Goal: Task Accomplishment & Management: Manage account settings

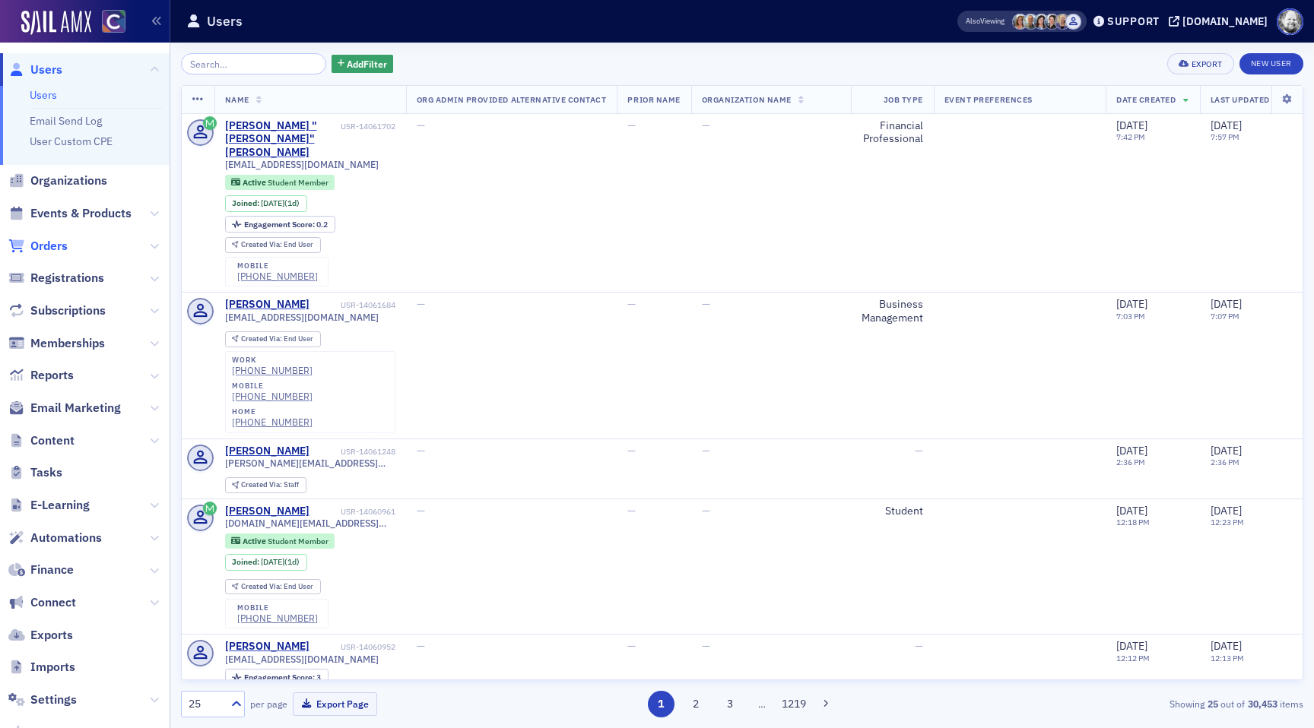
click at [64, 243] on span "Orders" at bounding box center [48, 246] width 37 height 17
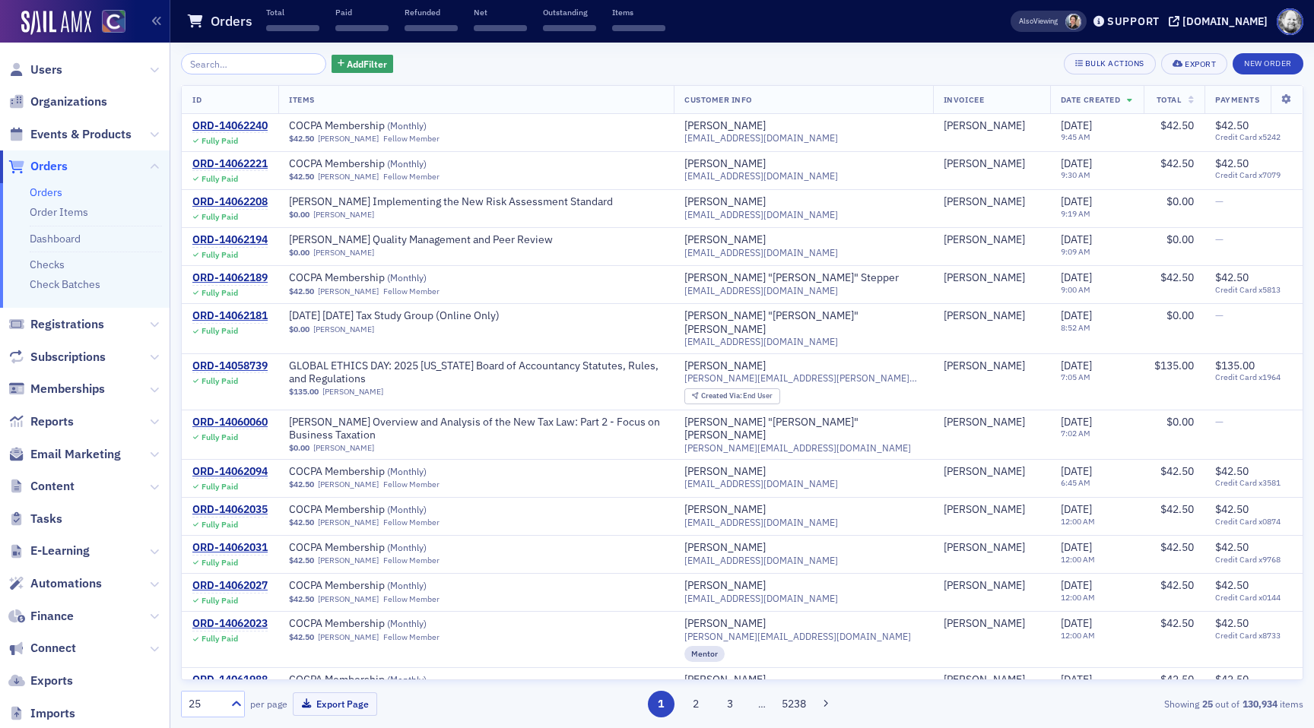
click at [235, 64] on input "search" at bounding box center [253, 63] width 145 height 21
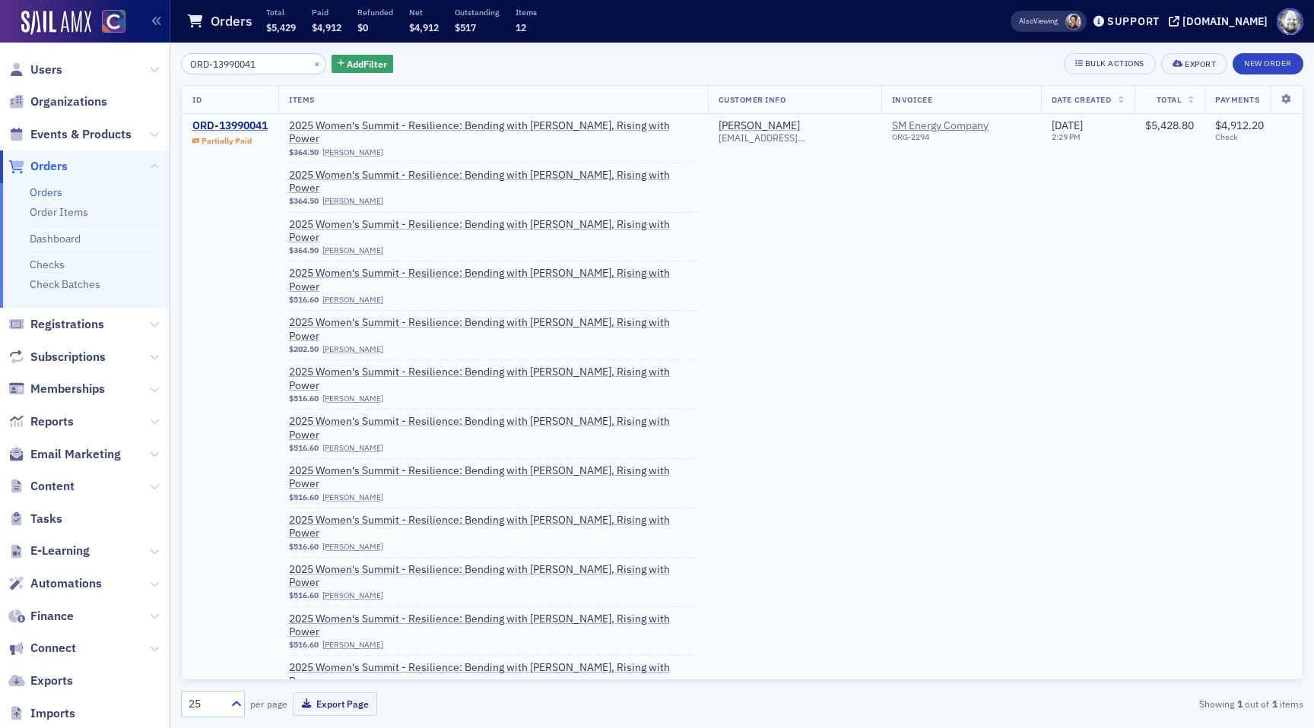
type input "ORD-13990041"
click at [234, 125] on div "ORD-13990041" at bounding box center [229, 126] width 75 height 14
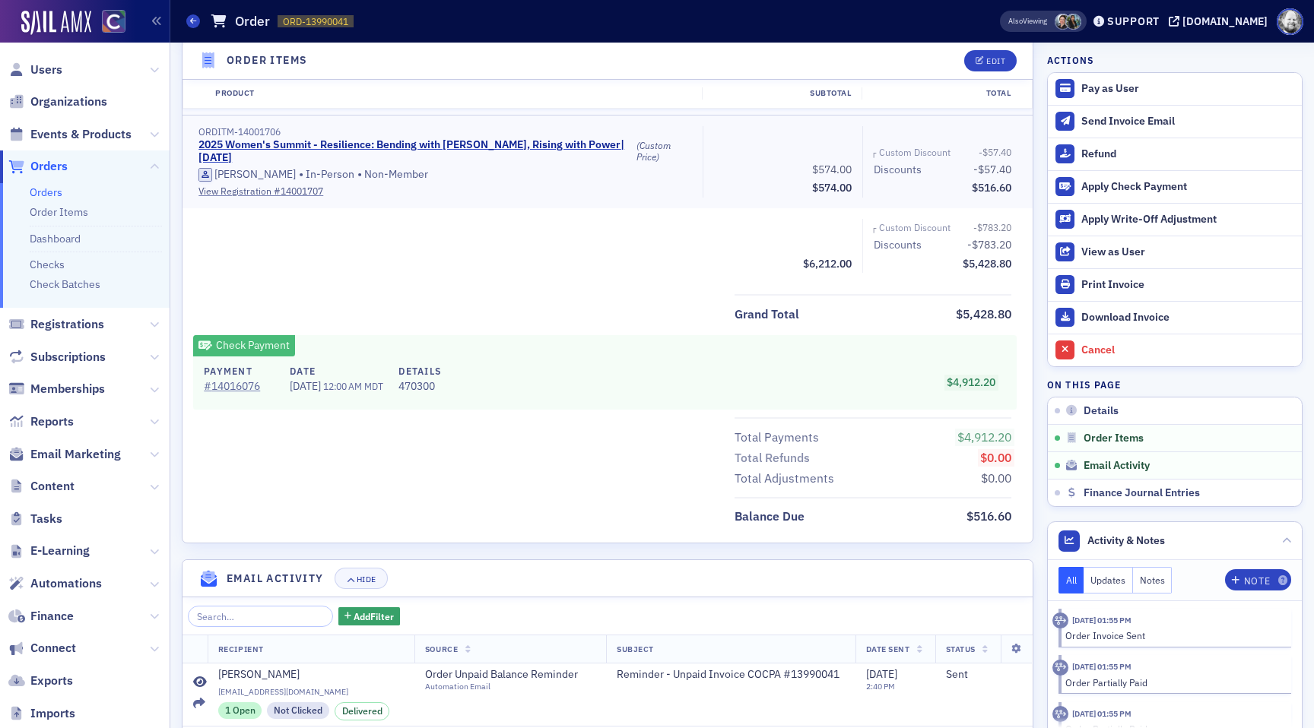
scroll to position [1767, 0]
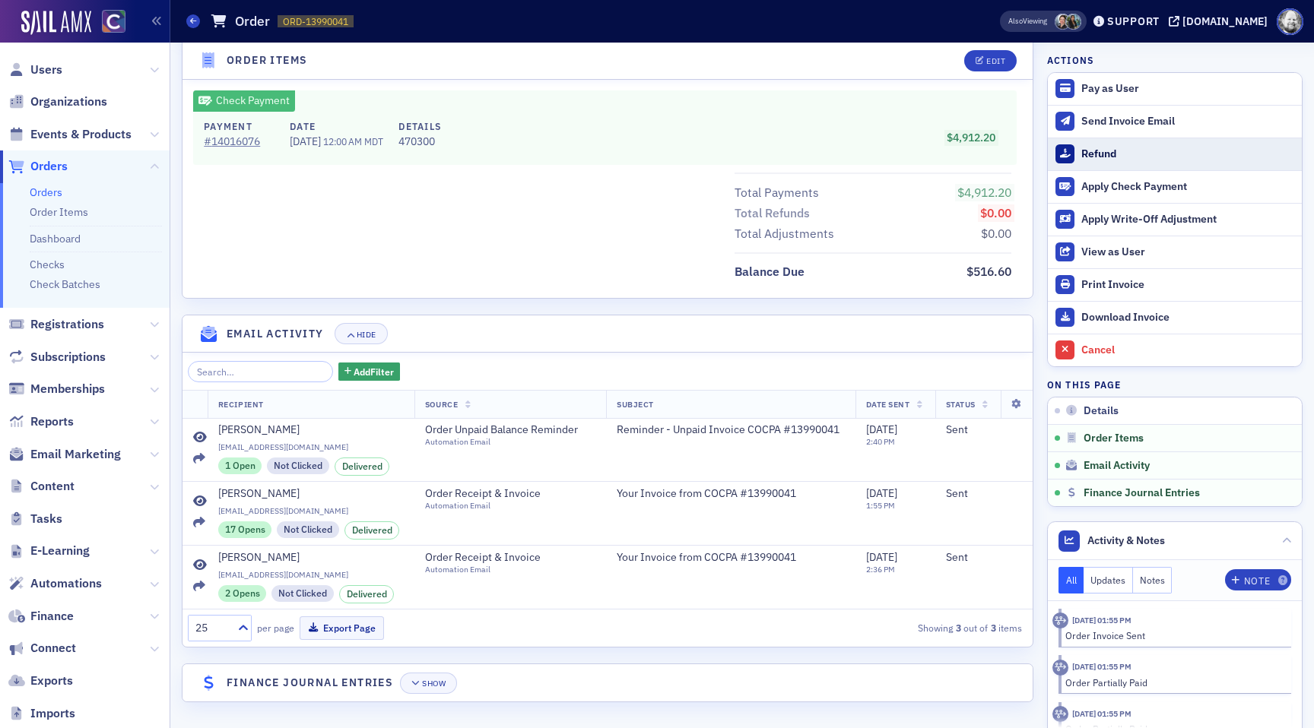
click at [1085, 154] on div "Refund" at bounding box center [1187, 154] width 213 height 14
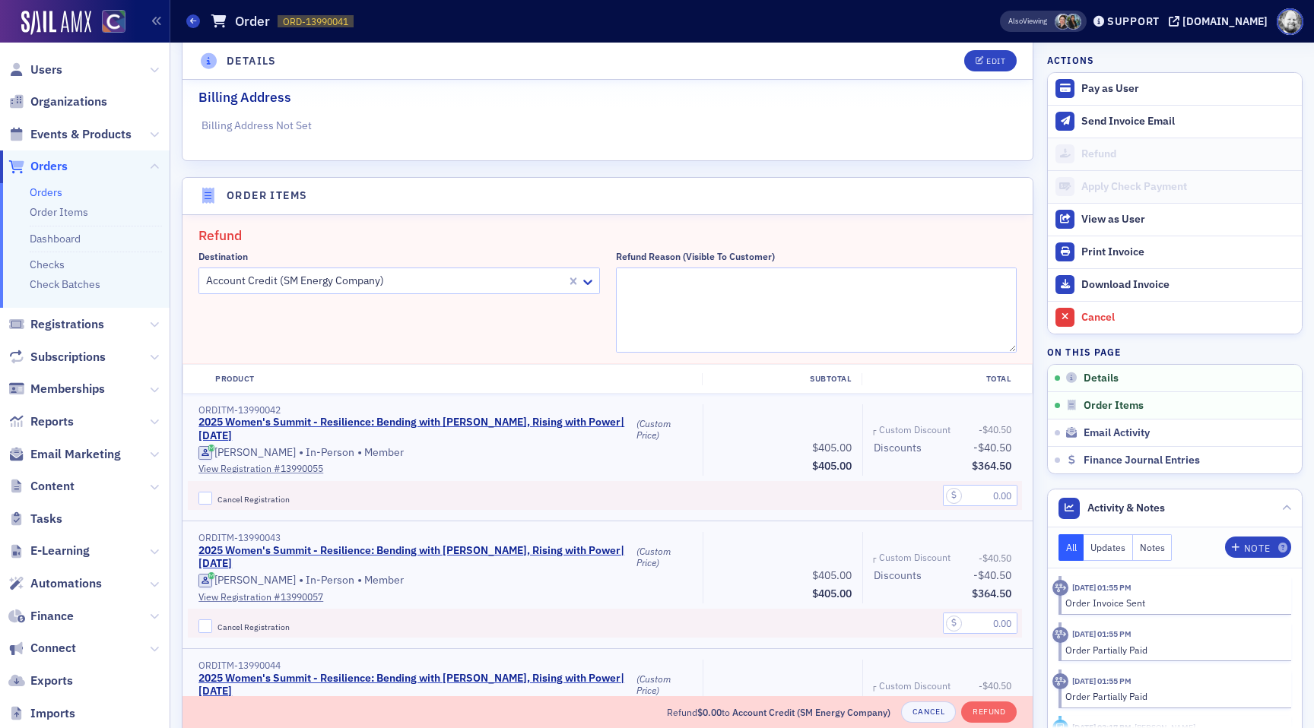
scroll to position [298, 0]
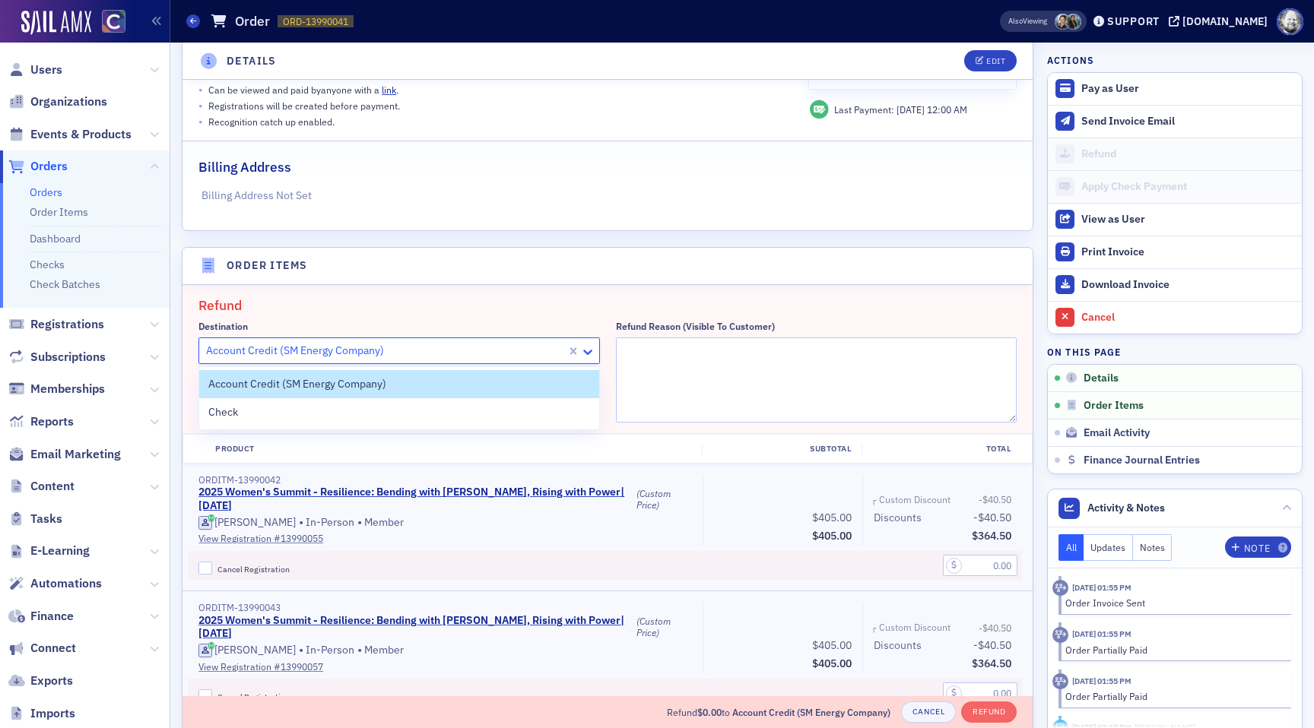
click at [588, 343] on div at bounding box center [589, 351] width 19 height 16
click at [562, 415] on div "Check" at bounding box center [399, 412] width 382 height 16
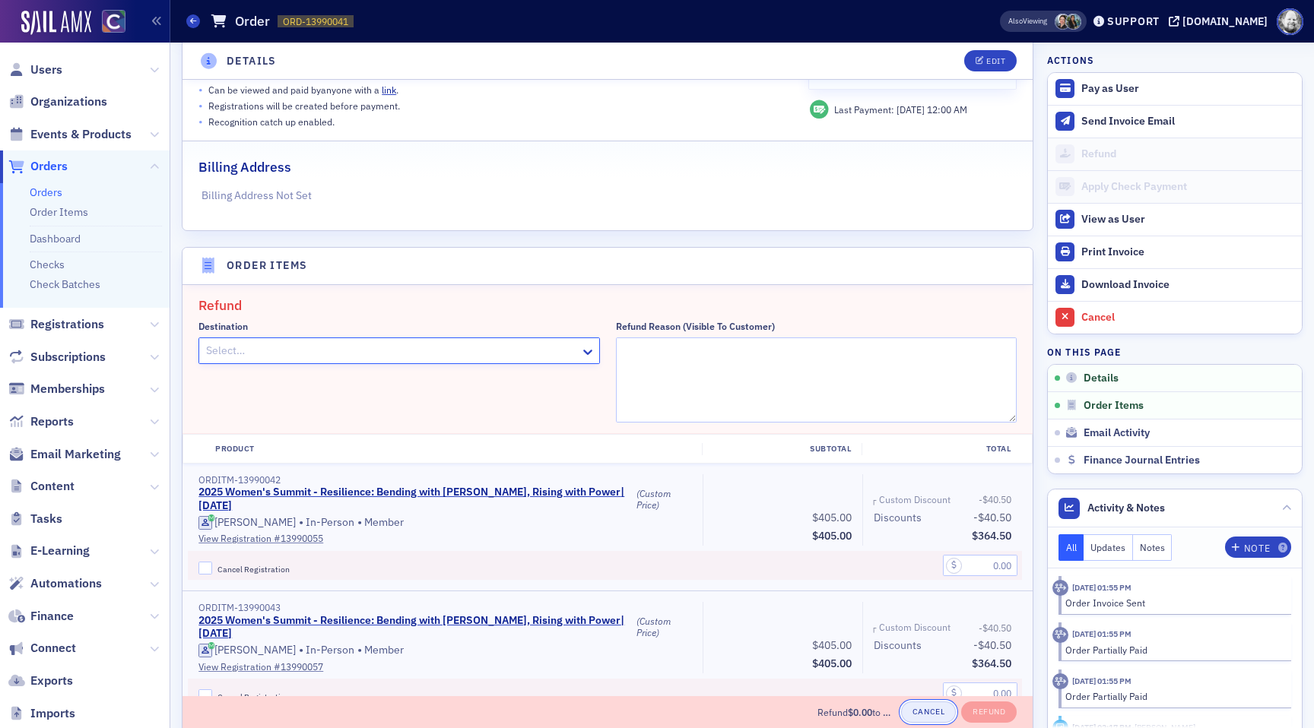
click at [926, 716] on button "Cancel" at bounding box center [928, 712] width 55 height 21
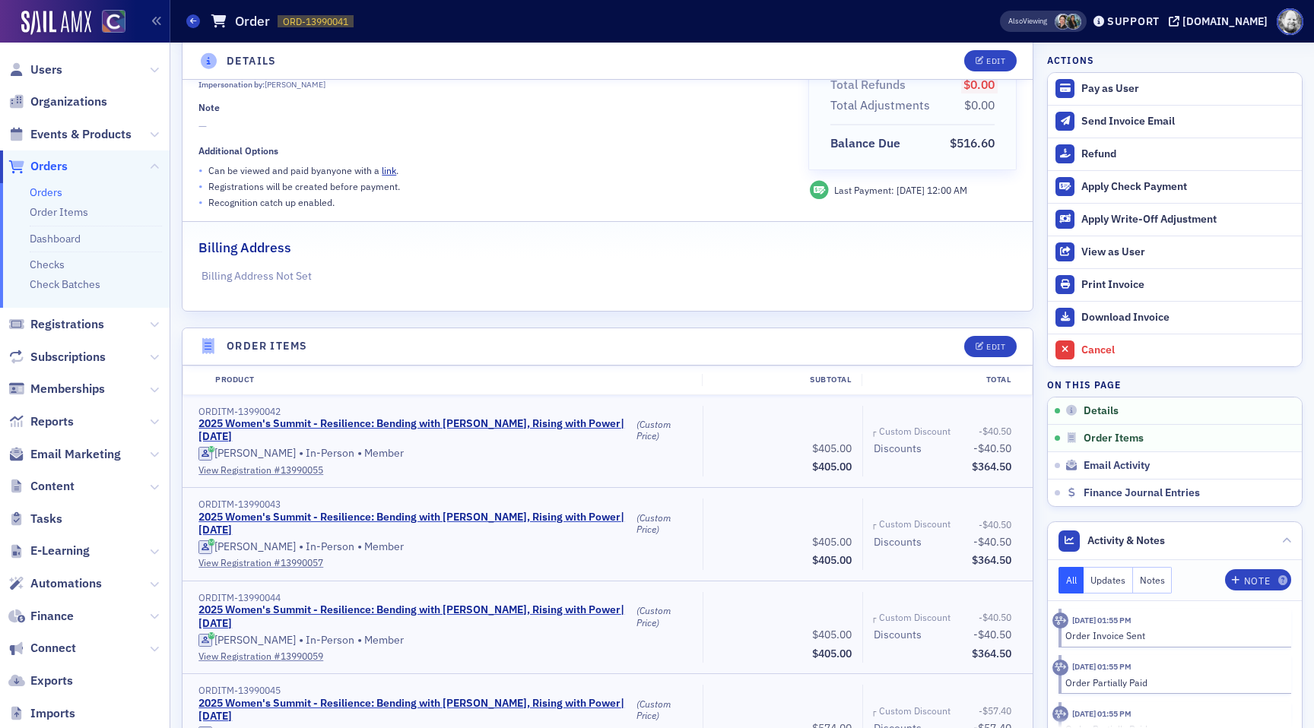
scroll to position [0, 0]
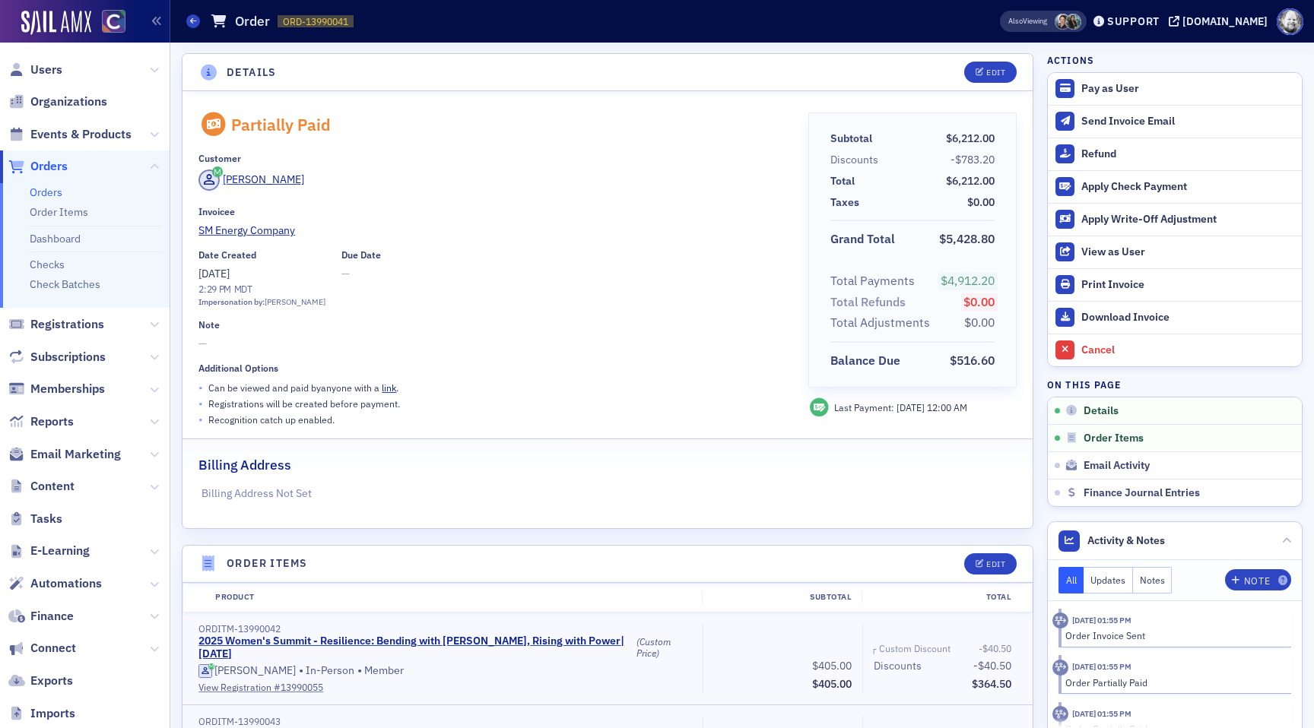
click at [45, 274] on ul "Orders Order Items Dashboard Checks Check Batches" at bounding box center [85, 245] width 170 height 125
click at [46, 268] on link "Checks" at bounding box center [47, 265] width 35 height 14
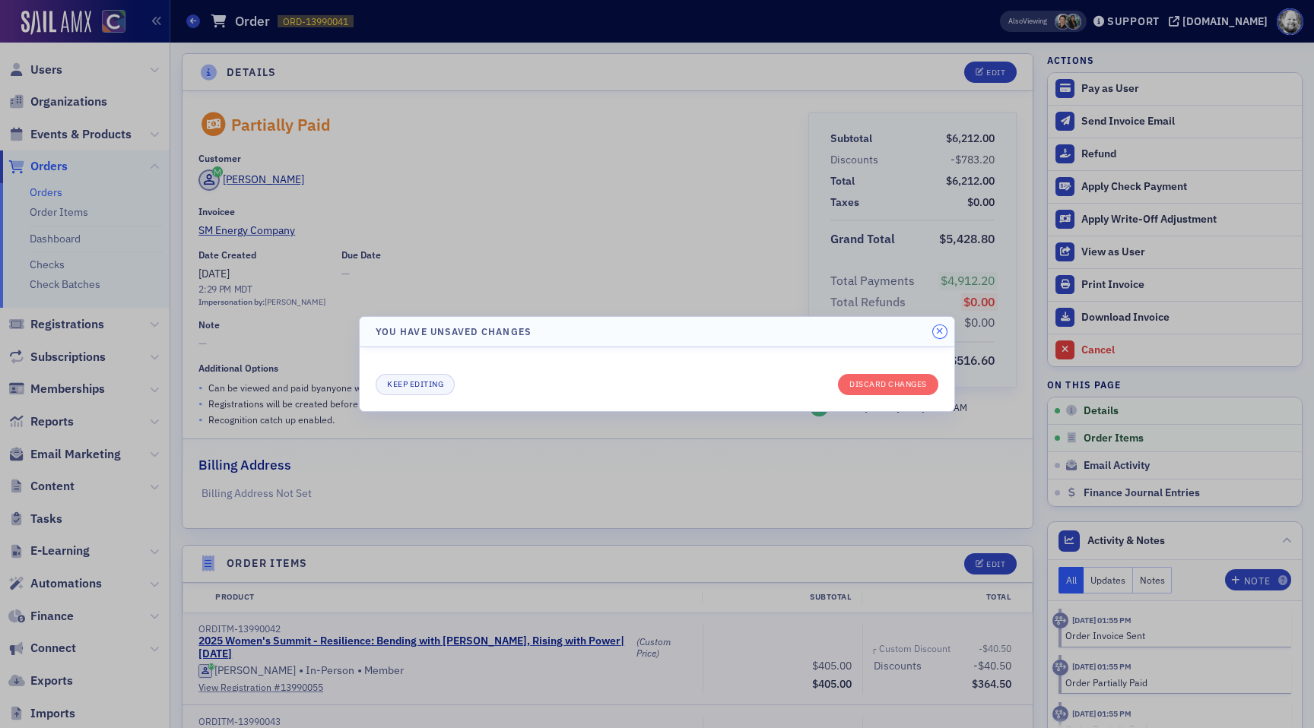
click at [937, 327] on button "button" at bounding box center [940, 332] width 14 height 14
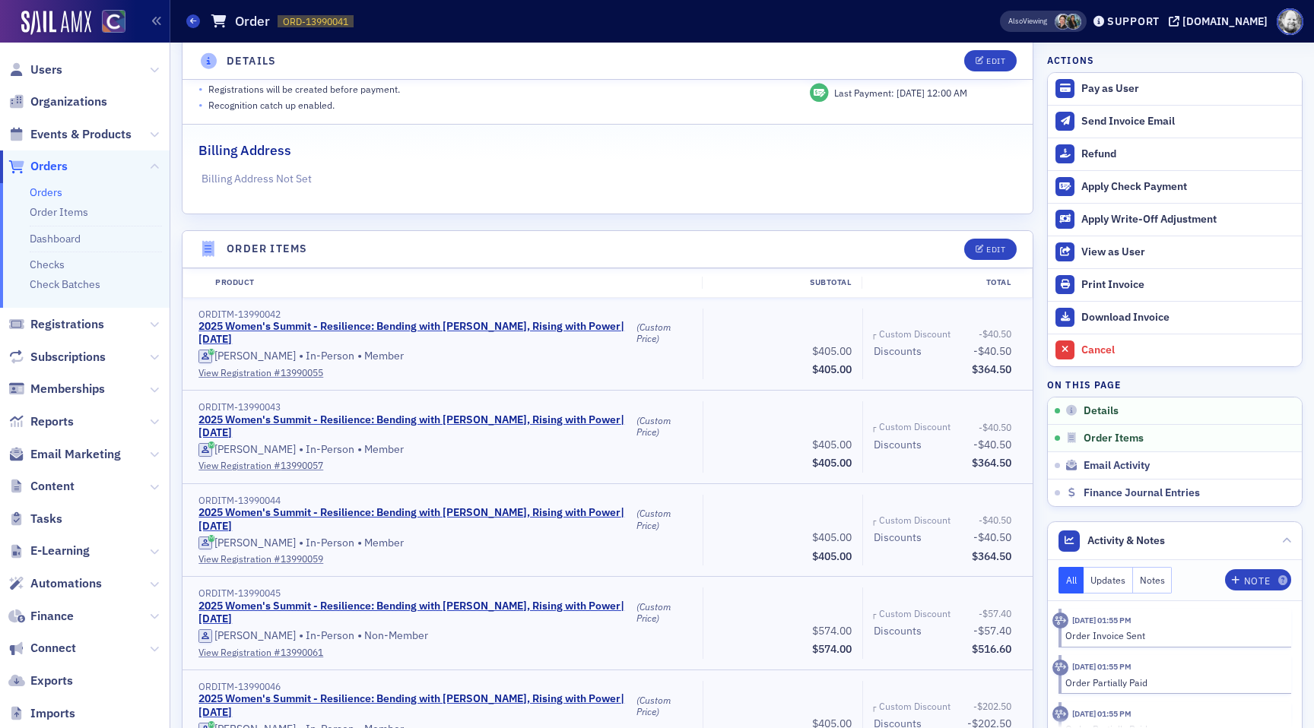
scroll to position [267, 0]
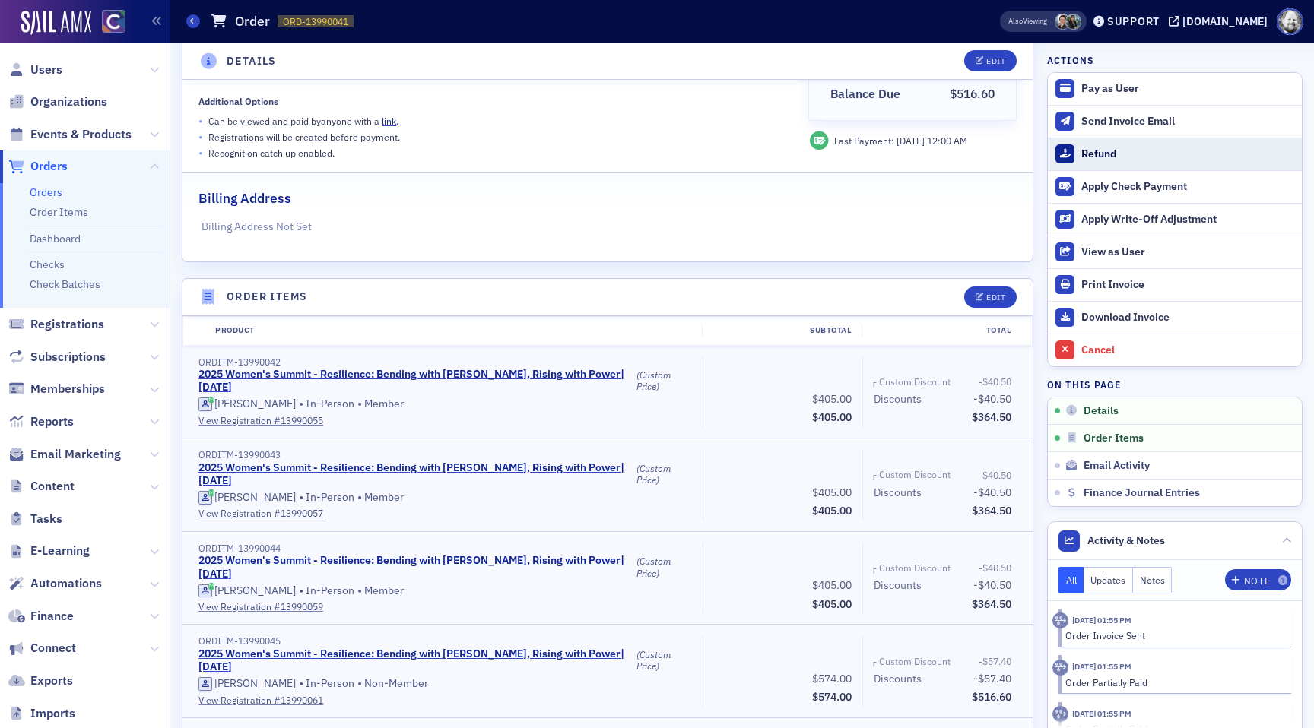
click at [1096, 152] on div "Refund" at bounding box center [1187, 154] width 213 height 14
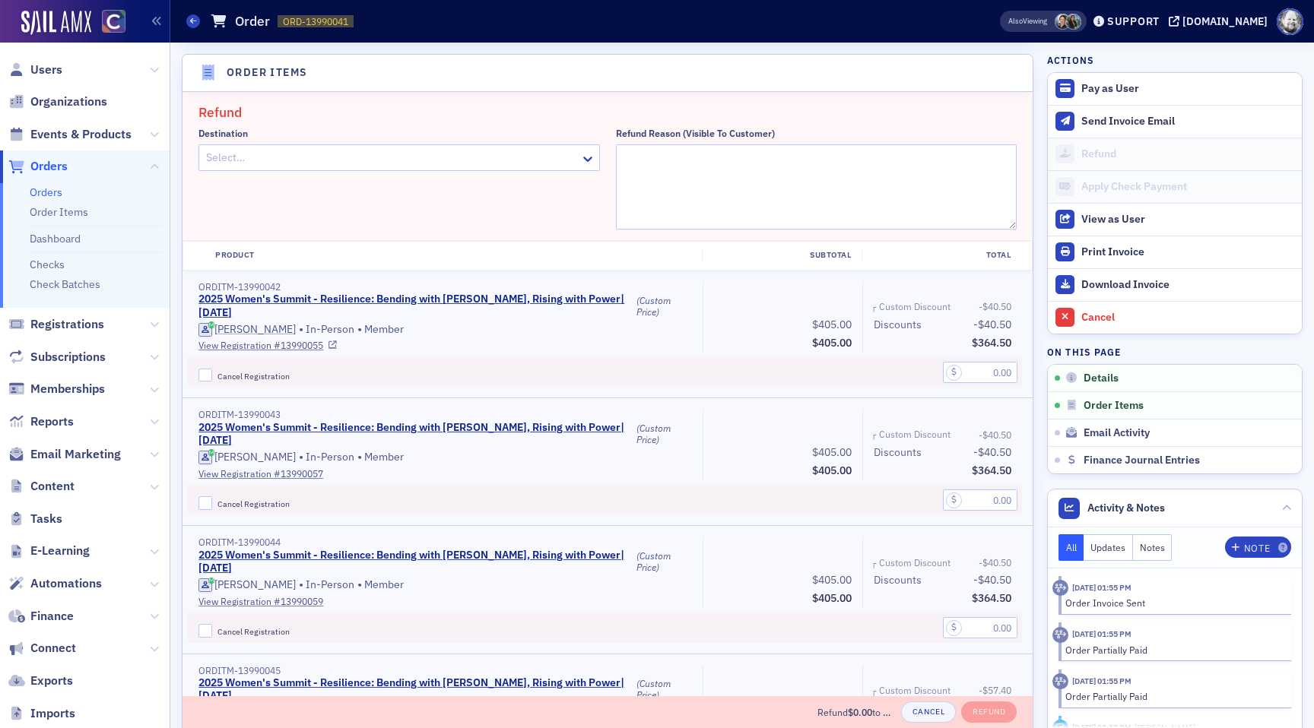
scroll to position [494, 0]
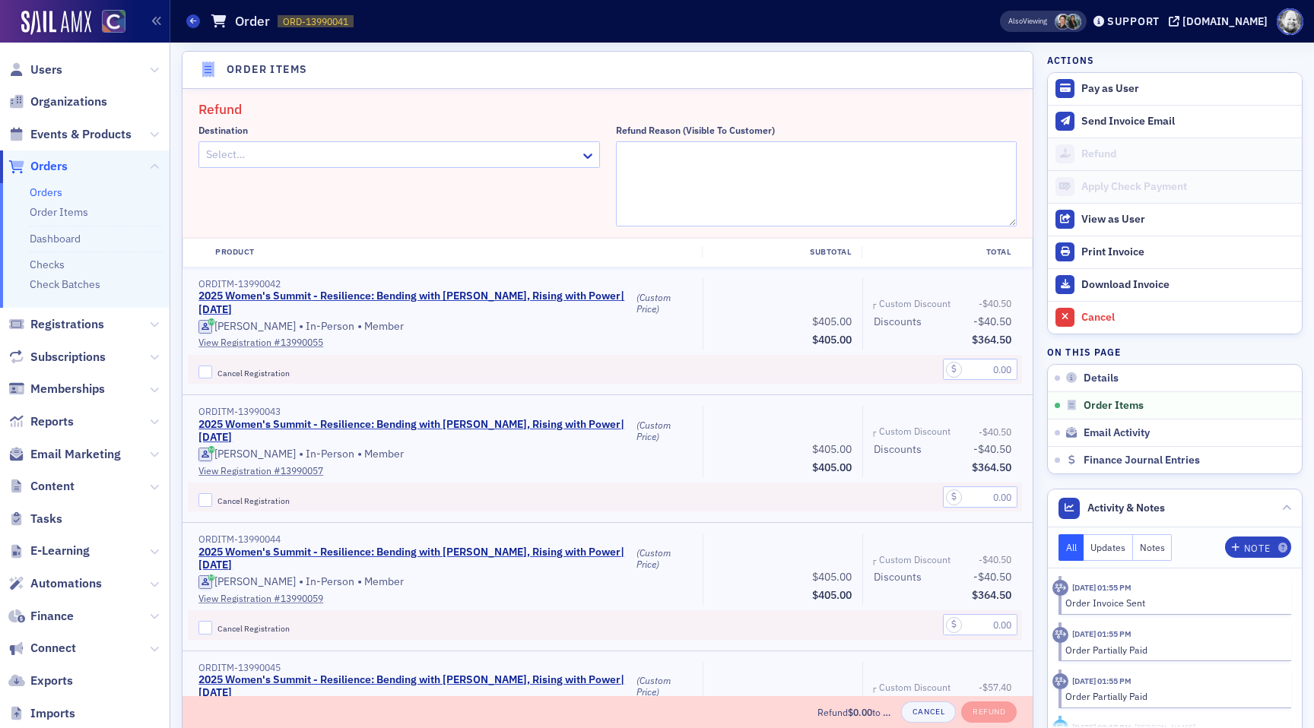
click at [570, 157] on div at bounding box center [392, 154] width 374 height 19
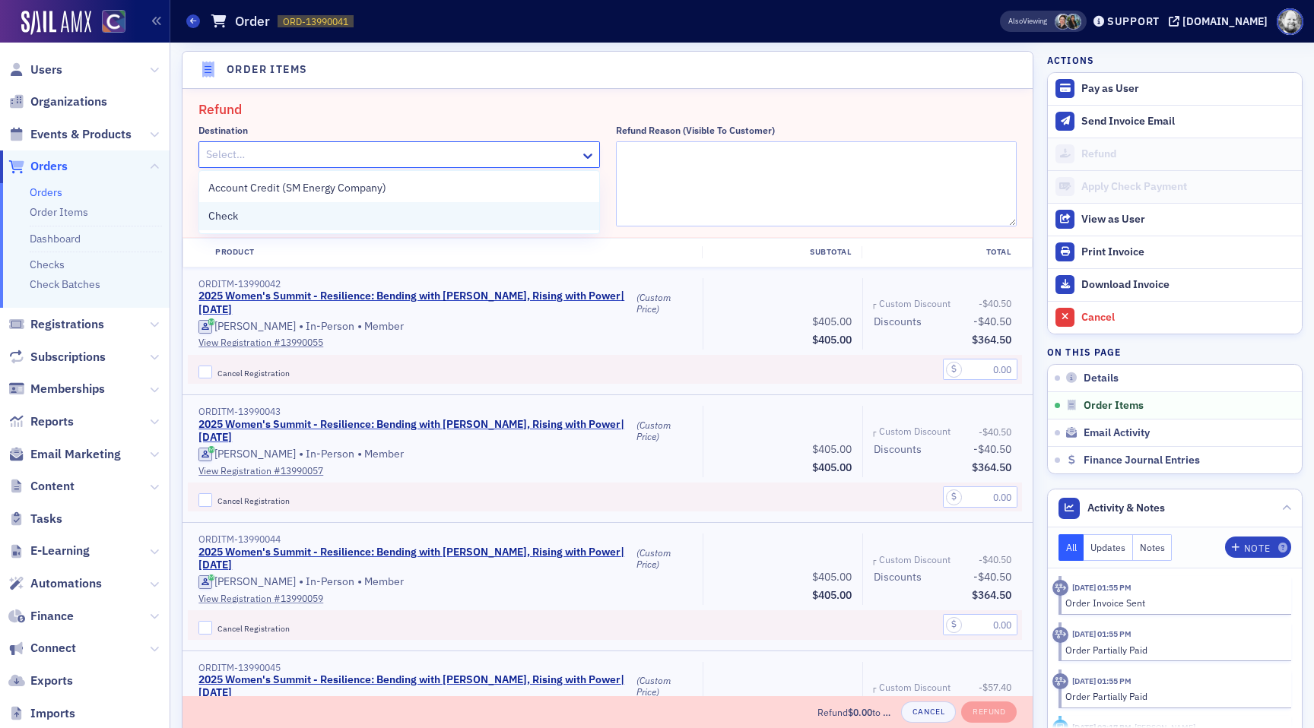
click at [551, 206] on div "Check" at bounding box center [399, 216] width 400 height 28
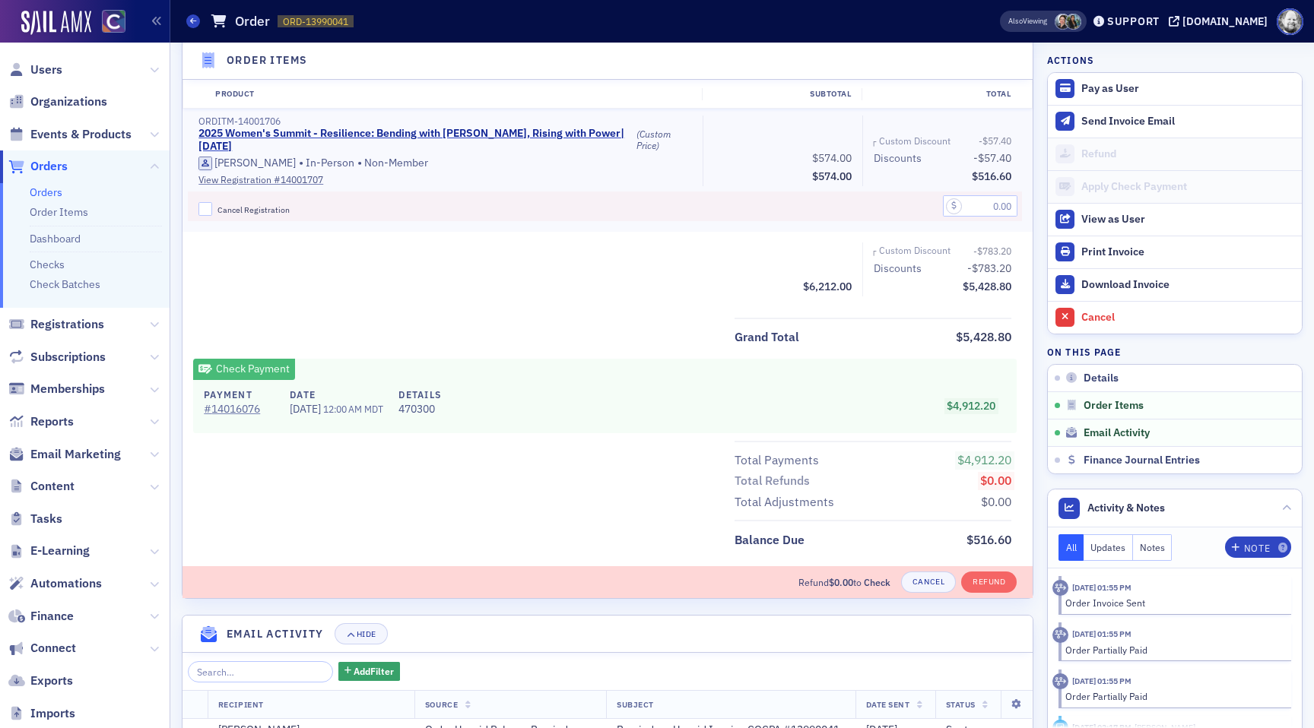
scroll to position [2060, 0]
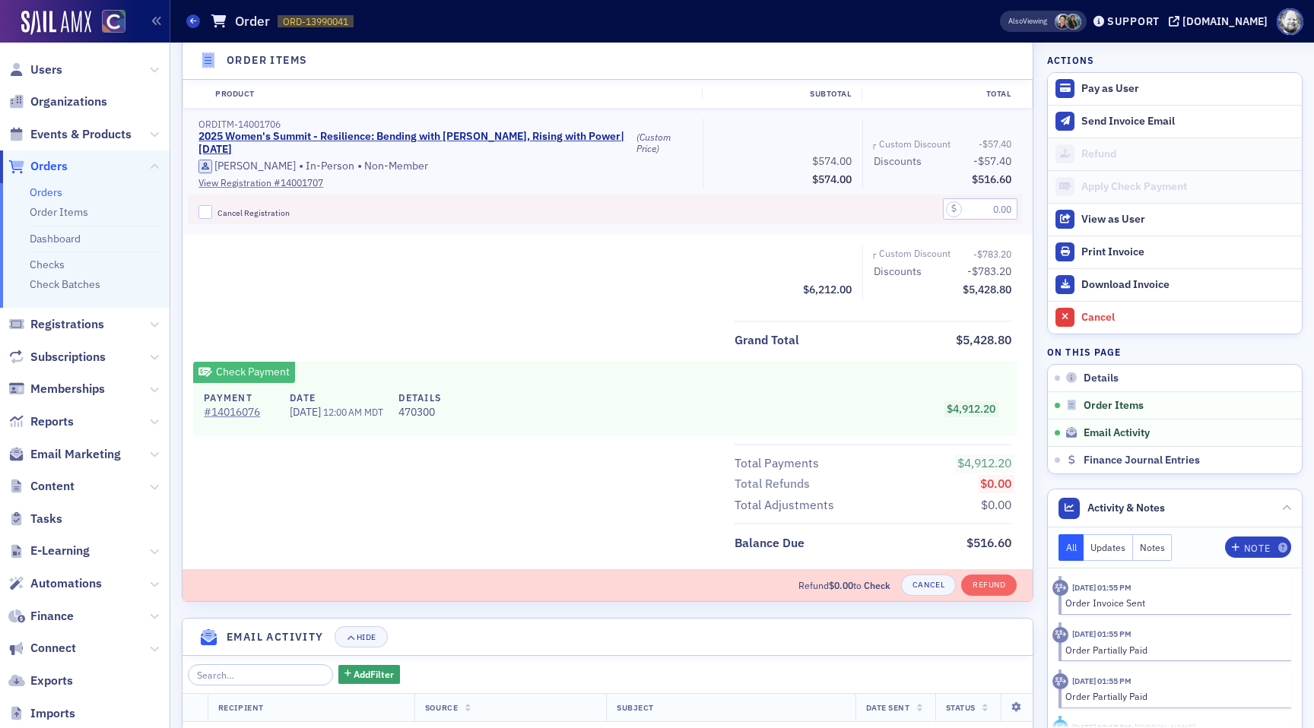
click at [925, 595] on div "Refund $0.00 to Check Cancel Refund" at bounding box center [607, 585] width 850 height 32
click at [925, 591] on button "Cancel" at bounding box center [928, 585] width 55 height 21
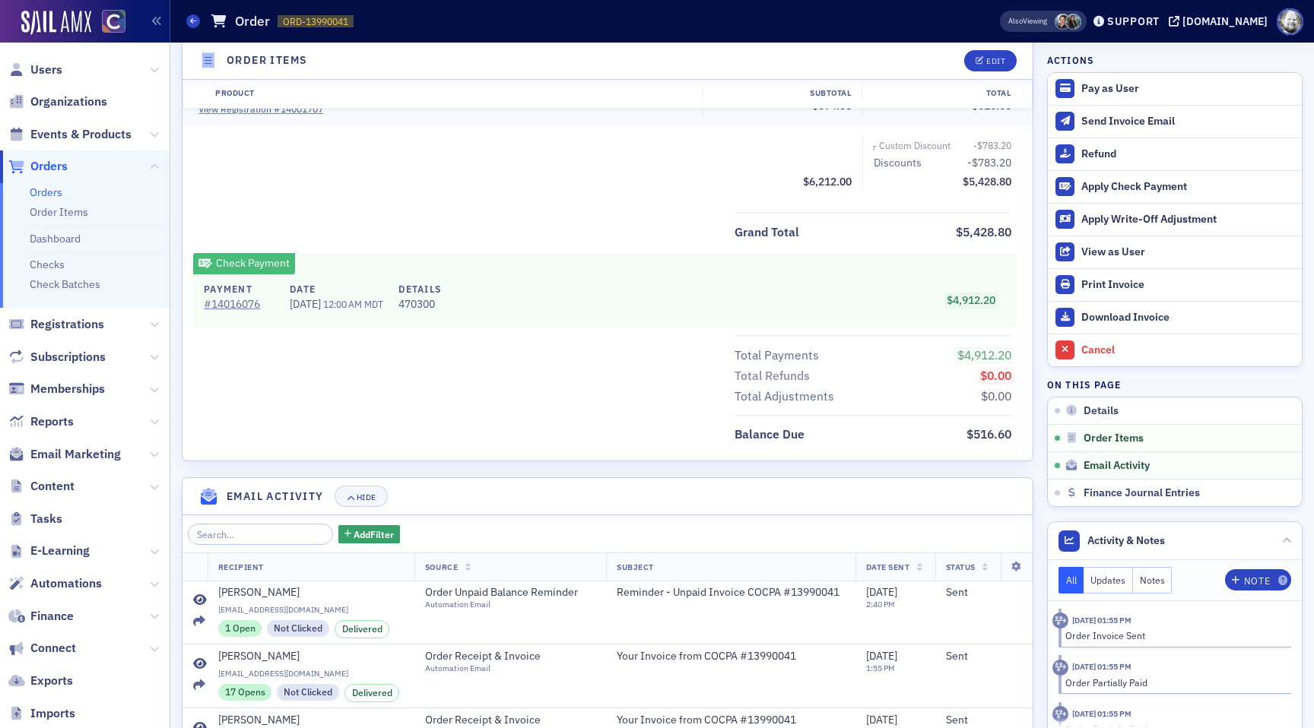
scroll to position [1606, 0]
click at [1081, 20] on span at bounding box center [1073, 22] width 16 height 16
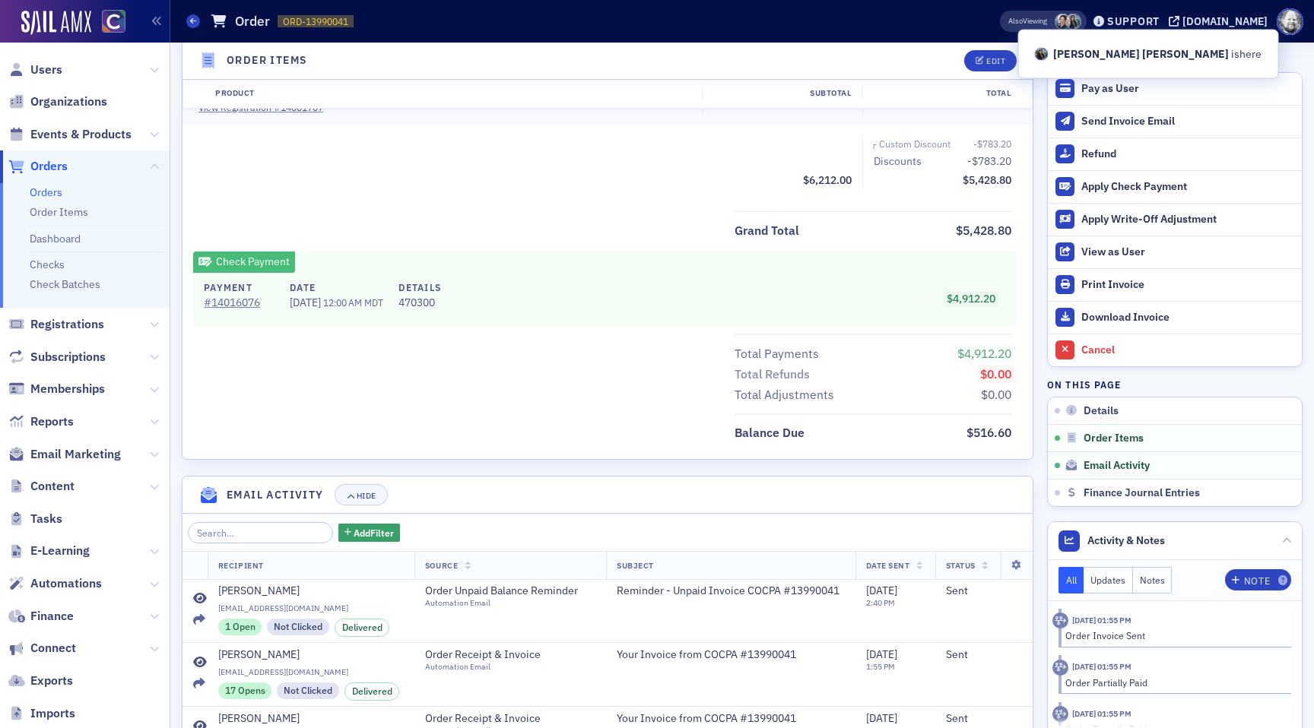
click at [1070, 22] on span at bounding box center [1063, 22] width 16 height 16
click at [851, 48] on header "Order Items Edit" at bounding box center [607, 61] width 850 height 37
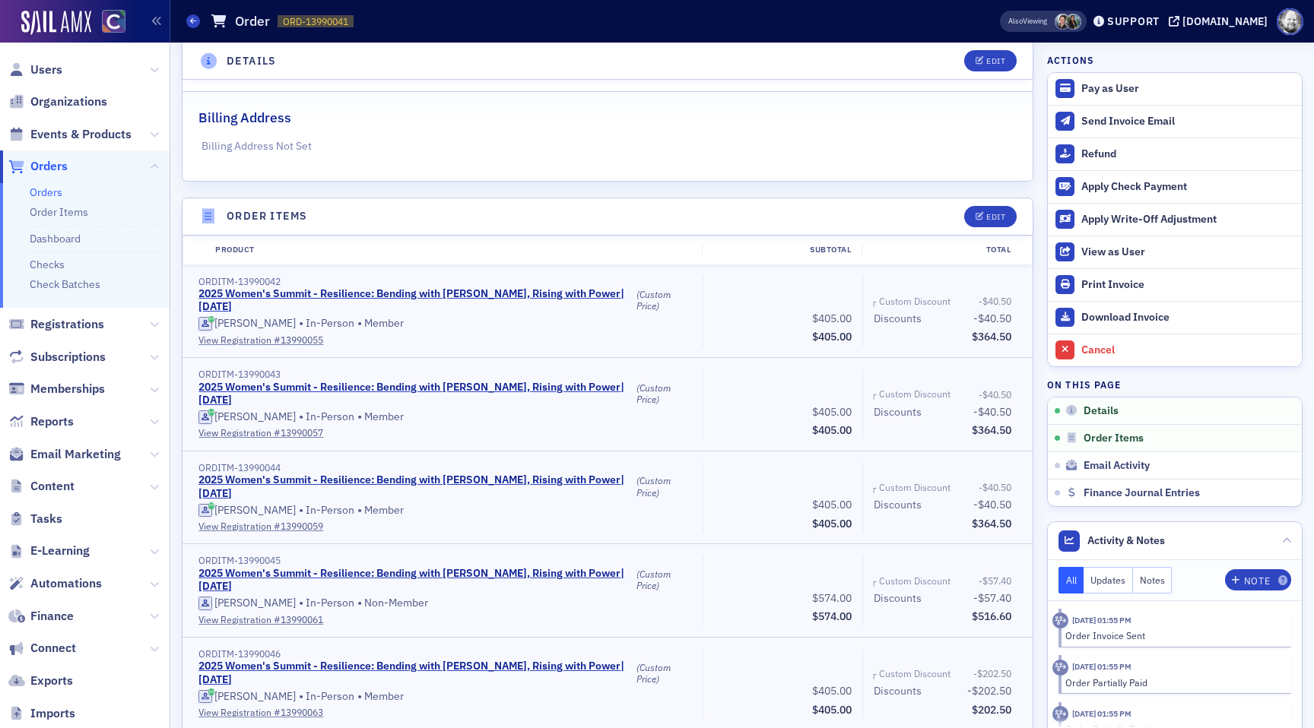
scroll to position [337, 0]
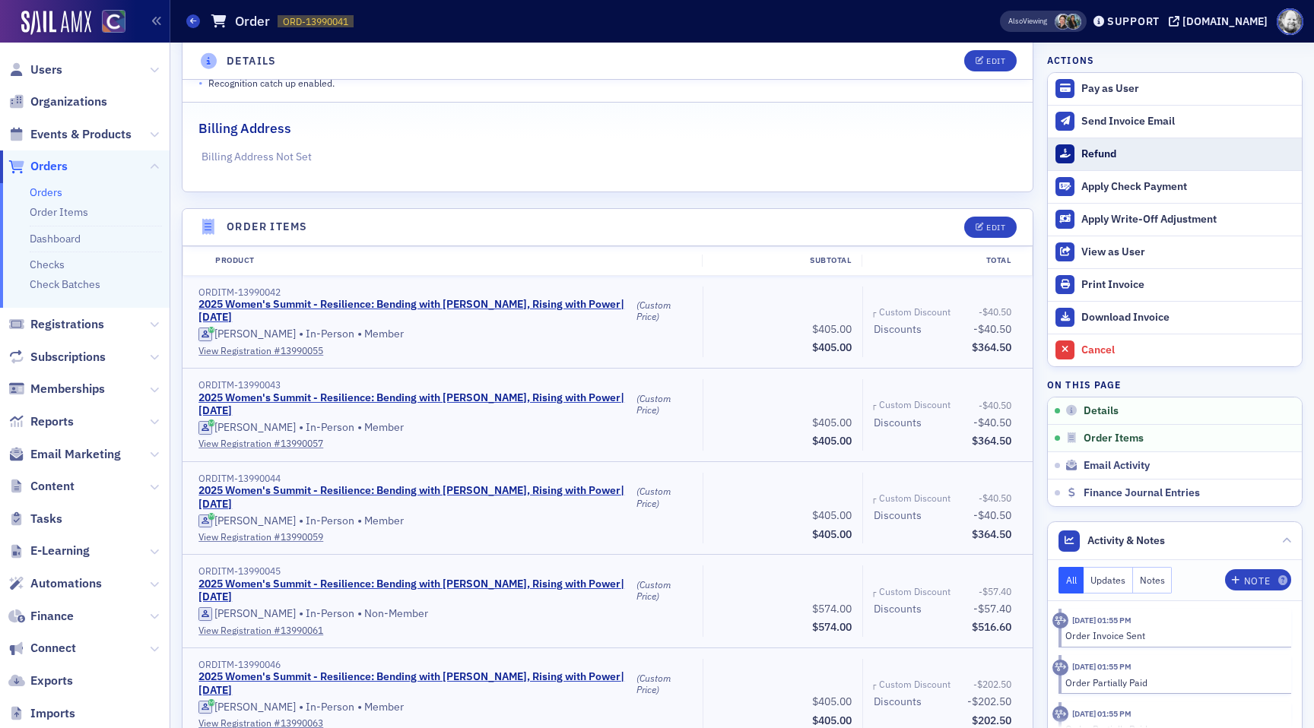
click at [1086, 156] on div "Refund" at bounding box center [1187, 154] width 213 height 14
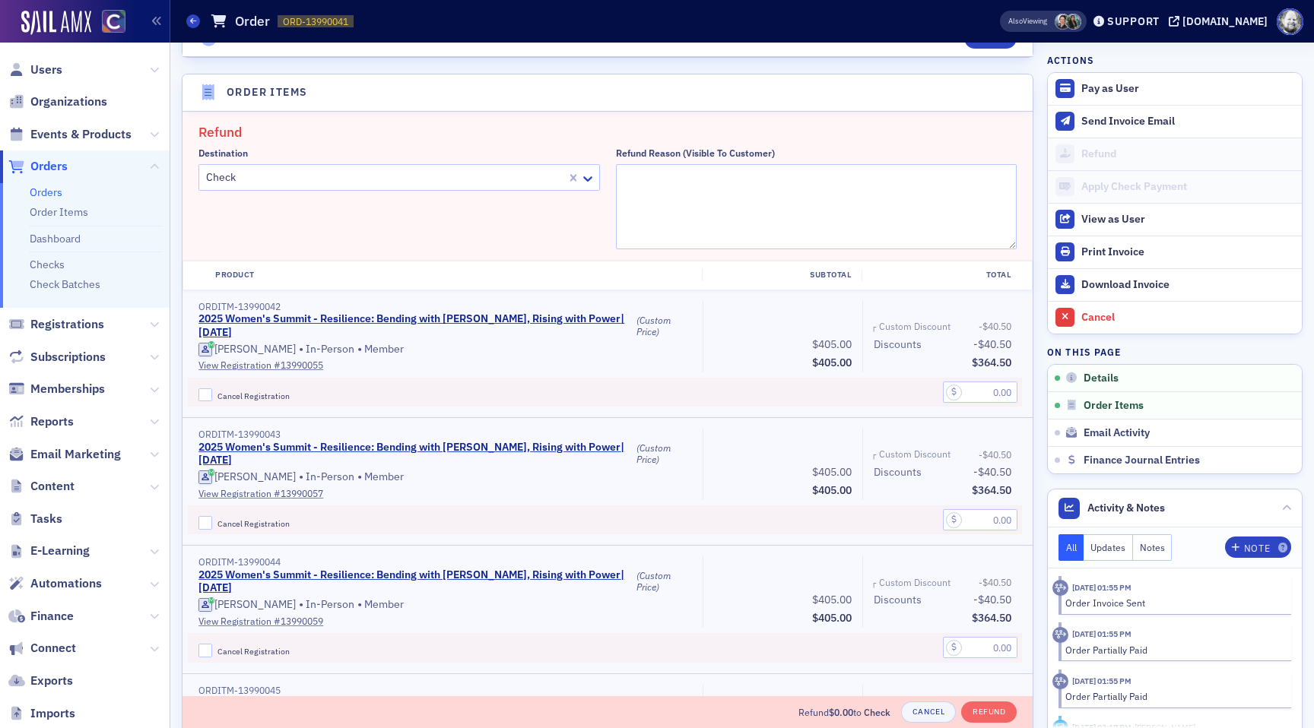
scroll to position [494, 0]
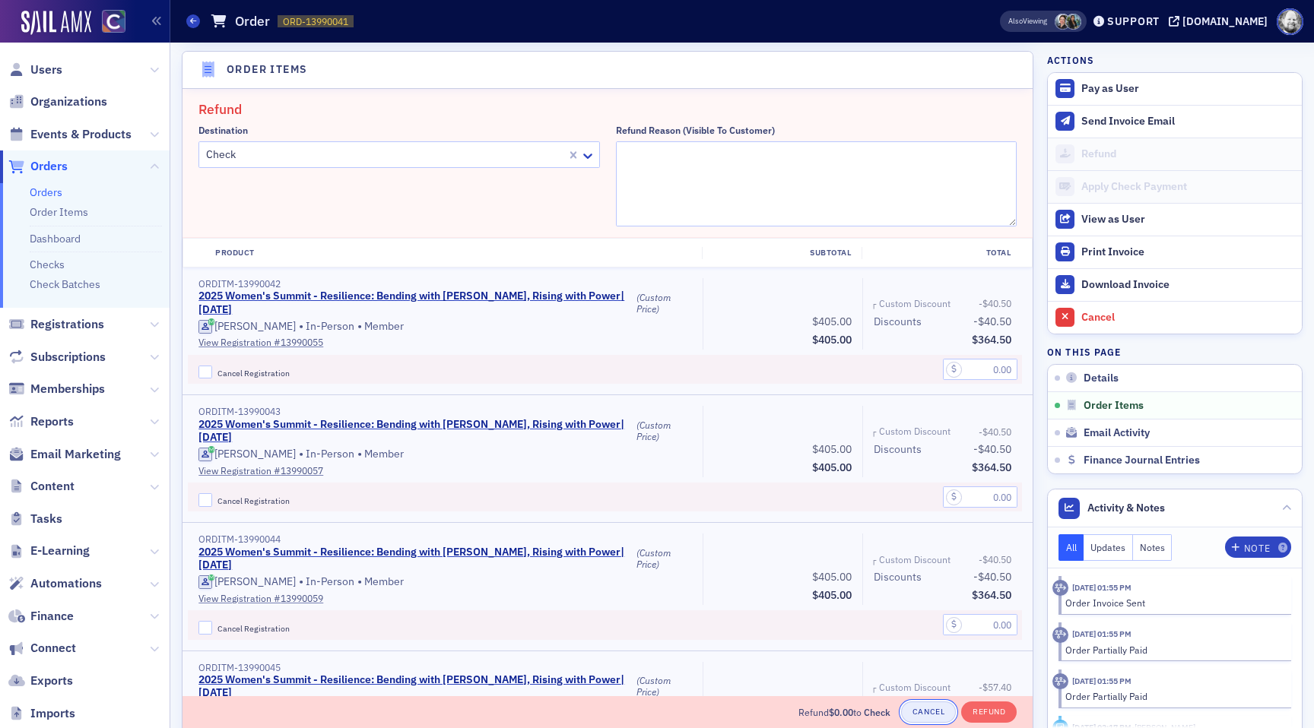
click at [930, 706] on button "Cancel" at bounding box center [928, 712] width 55 height 21
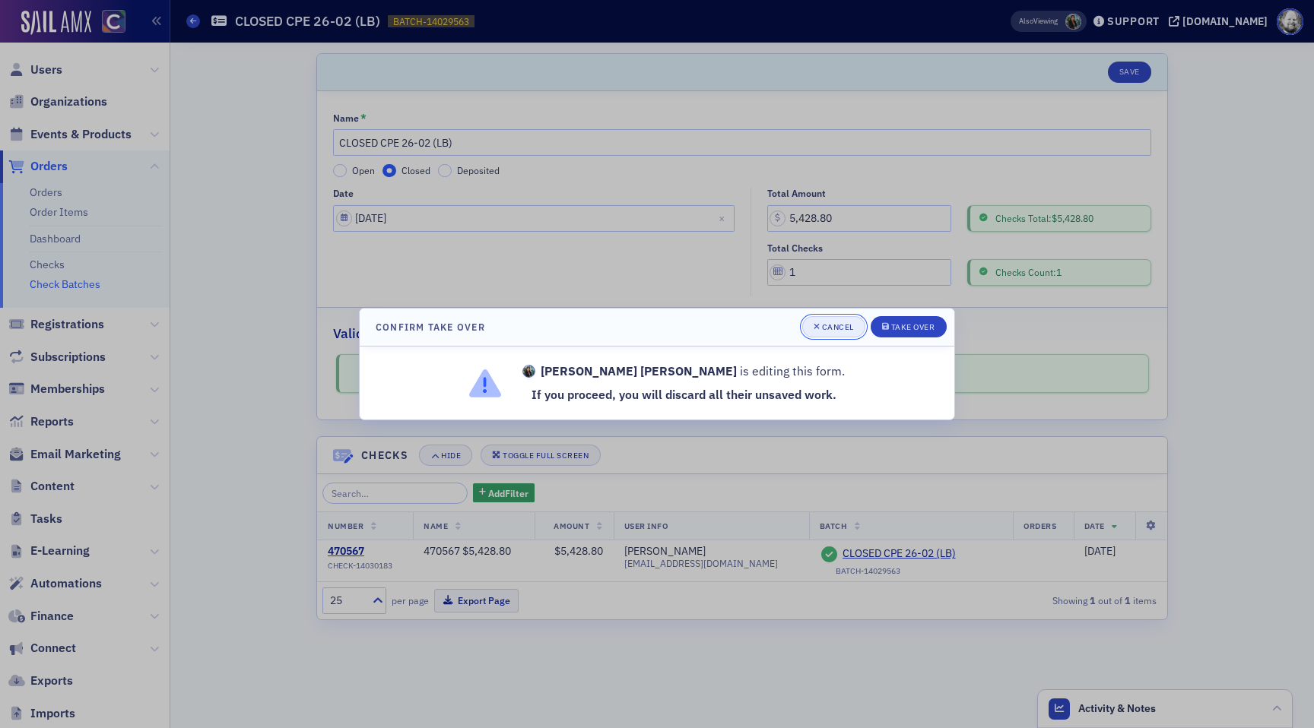
click at [820, 319] on button "Cancel" at bounding box center [833, 326] width 63 height 21
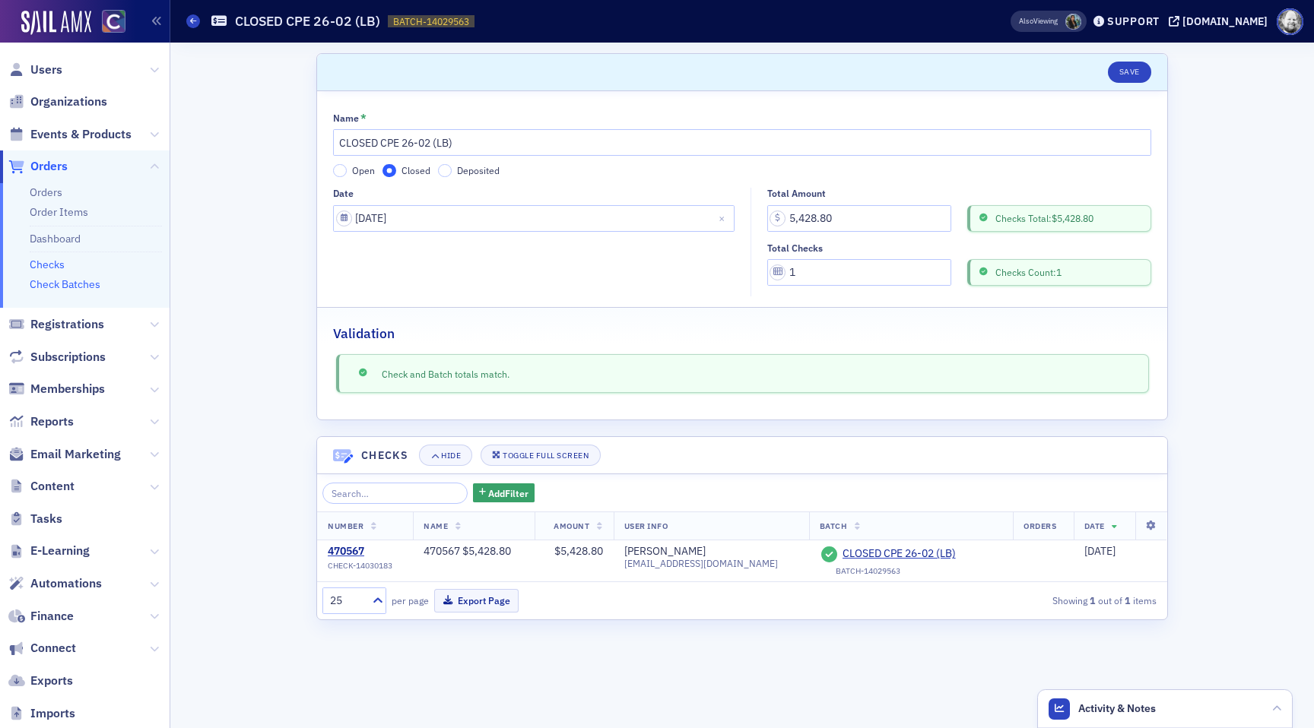
click at [55, 268] on link "Checks" at bounding box center [47, 265] width 35 height 14
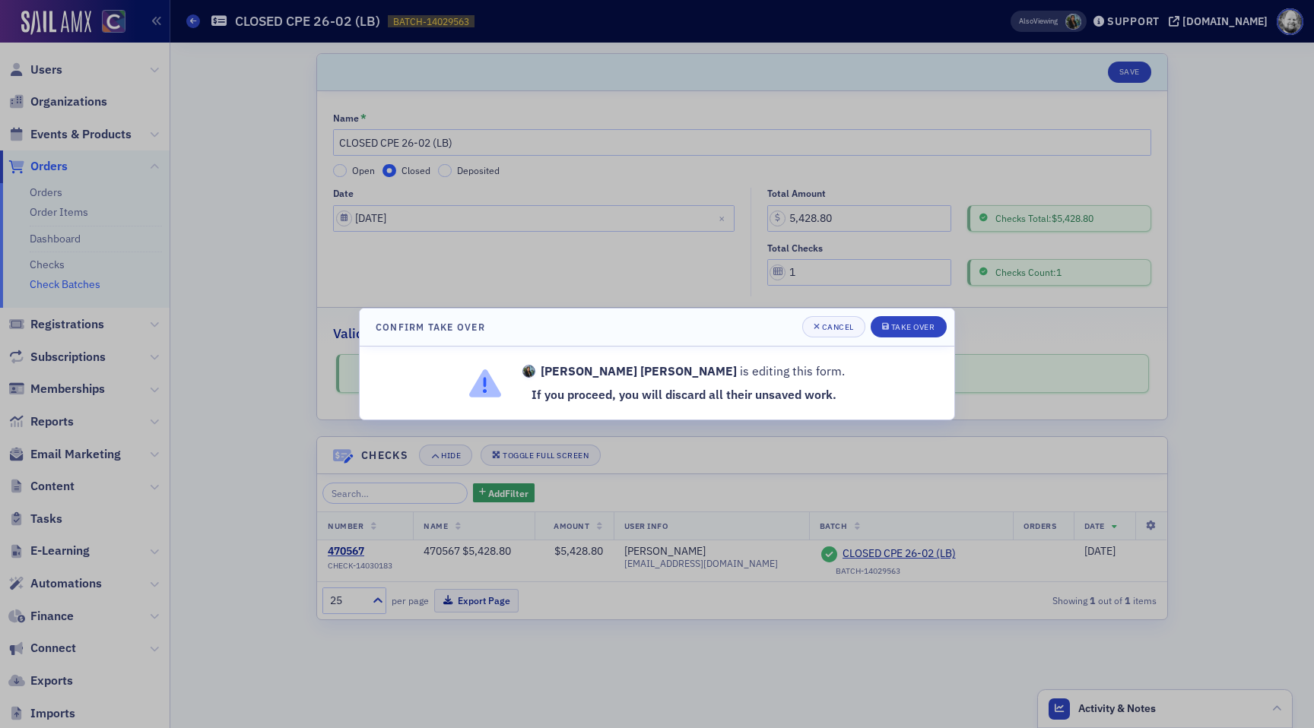
click at [66, 250] on div at bounding box center [657, 364] width 1314 height 728
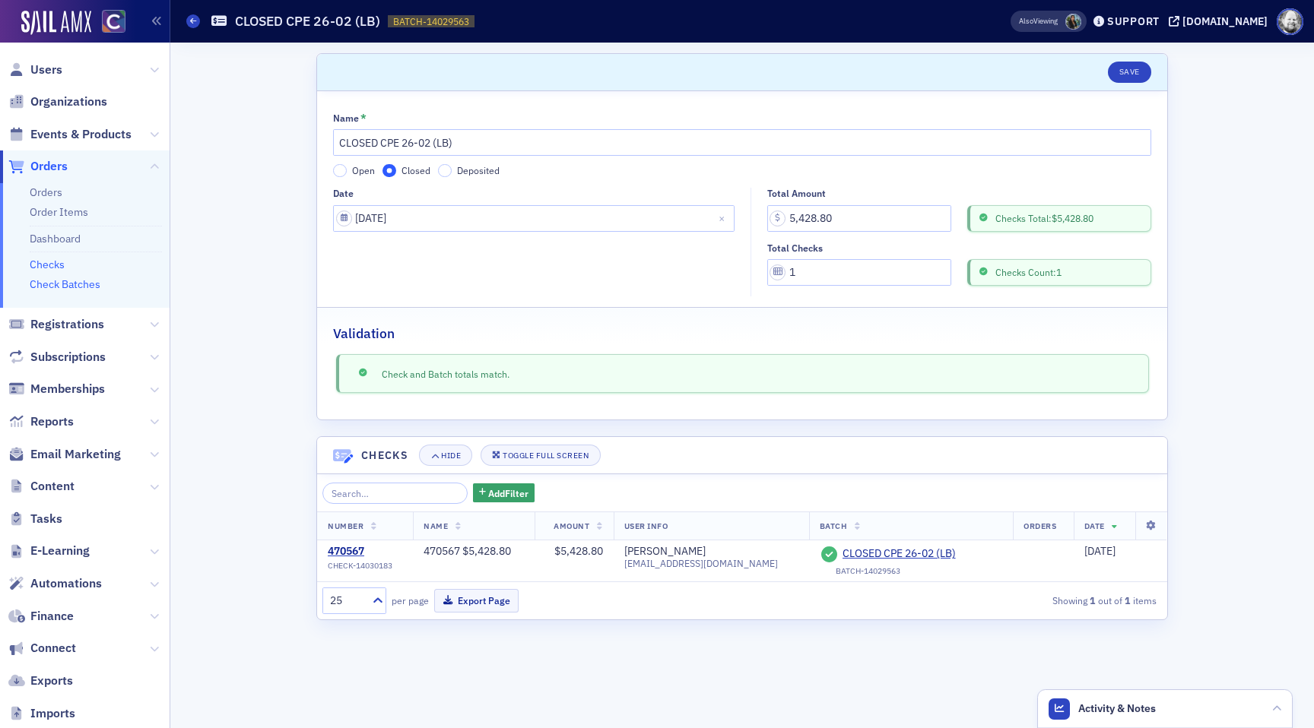
click at [54, 261] on link "Checks" at bounding box center [47, 265] width 35 height 14
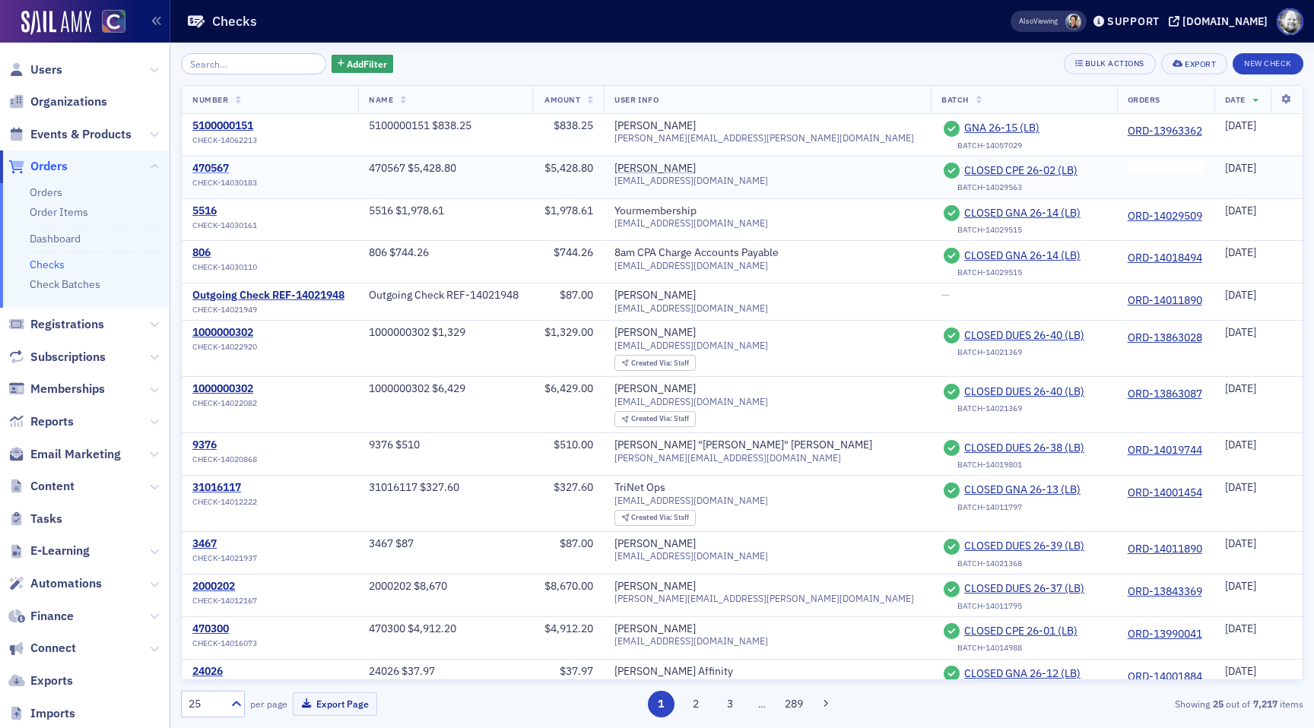
click at [214, 170] on div "470567" at bounding box center [224, 169] width 65 height 14
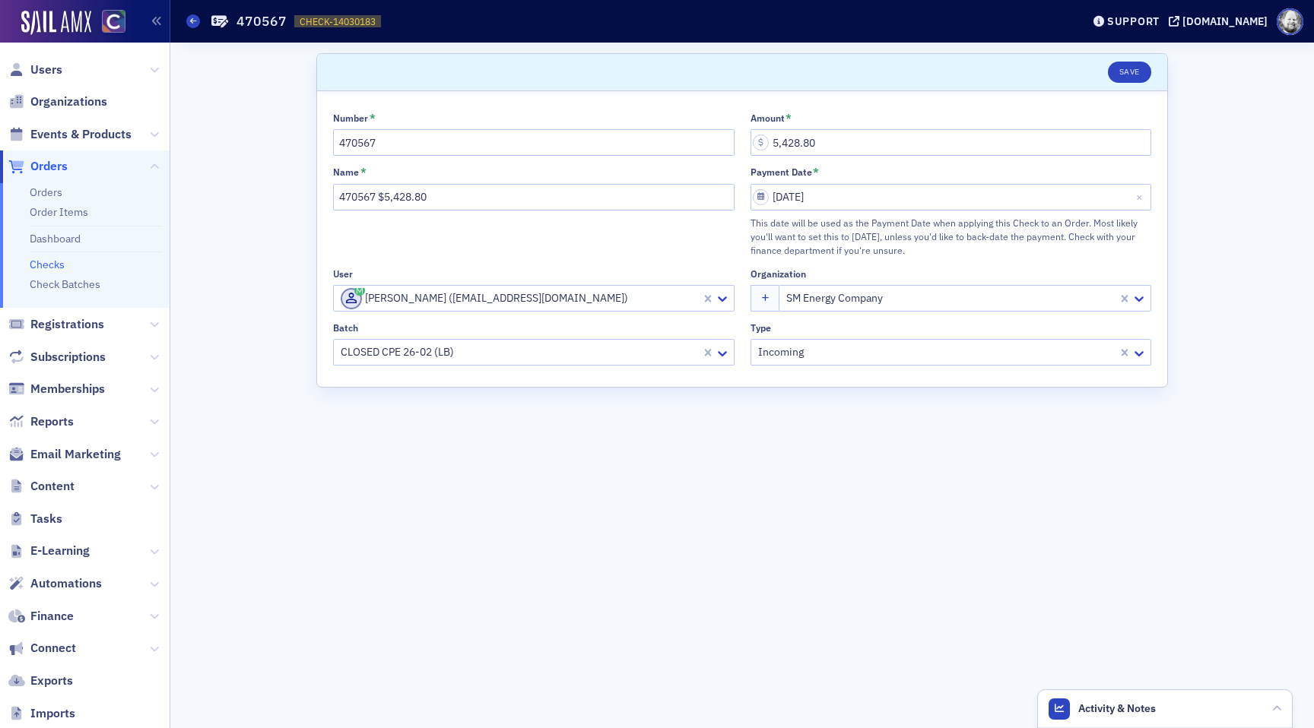
click at [57, 258] on link "Checks" at bounding box center [47, 265] width 35 height 14
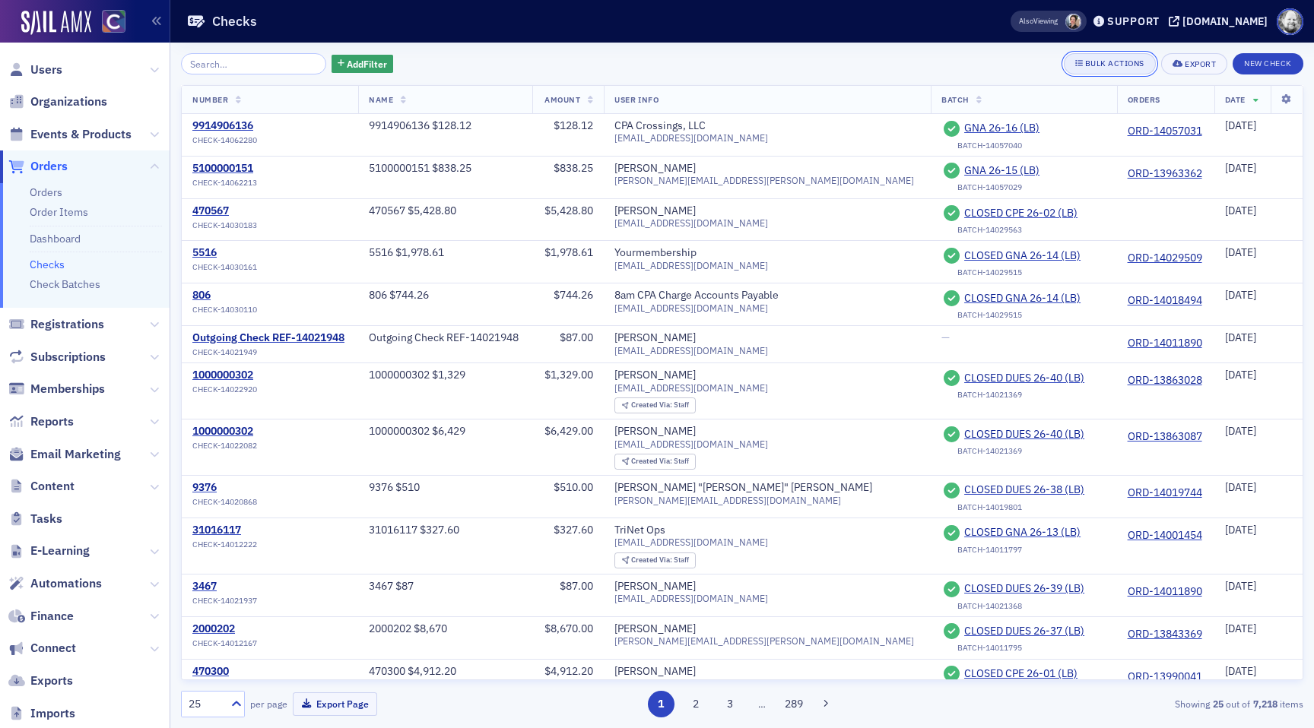
click at [1108, 62] on div "Bulk Actions" at bounding box center [1114, 63] width 59 height 8
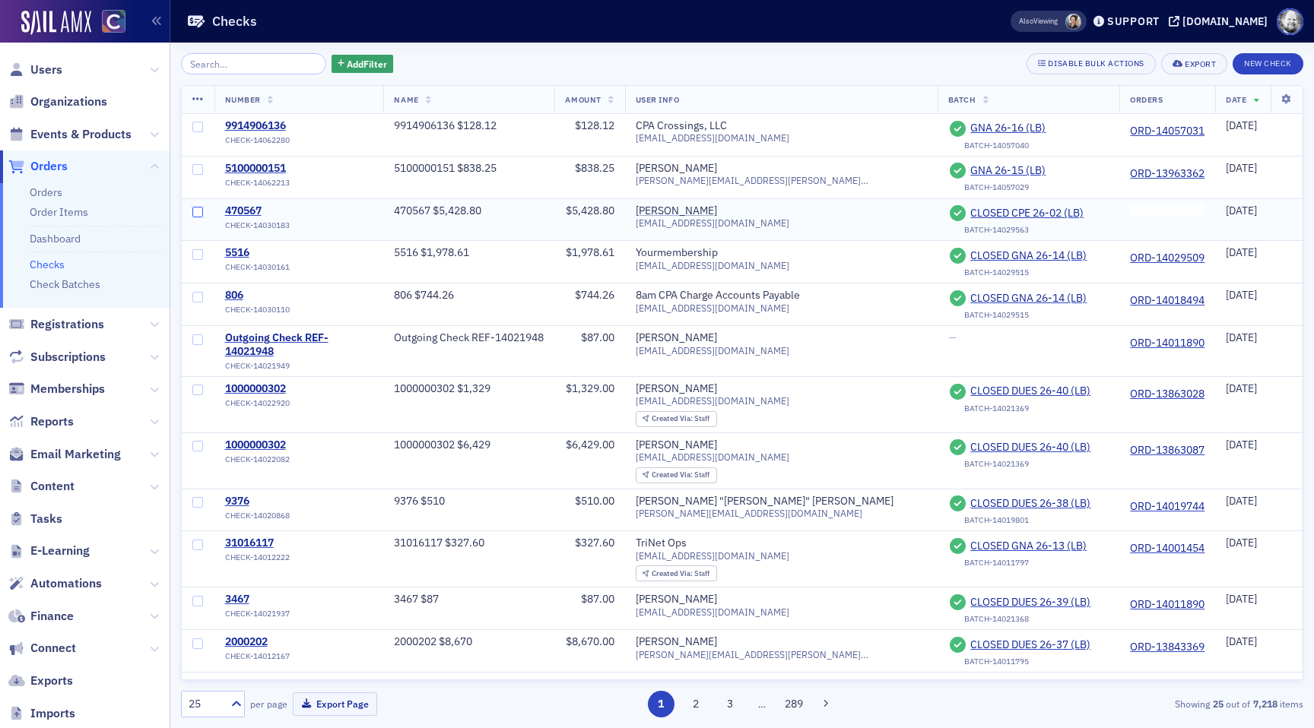
click at [194, 207] on input "checkbox" at bounding box center [197, 212] width 11 height 11
checkbox input "true"
click at [198, 103] on icon at bounding box center [197, 100] width 11 height 12
click at [69, 132] on span "Events & Products" at bounding box center [80, 134] width 101 height 17
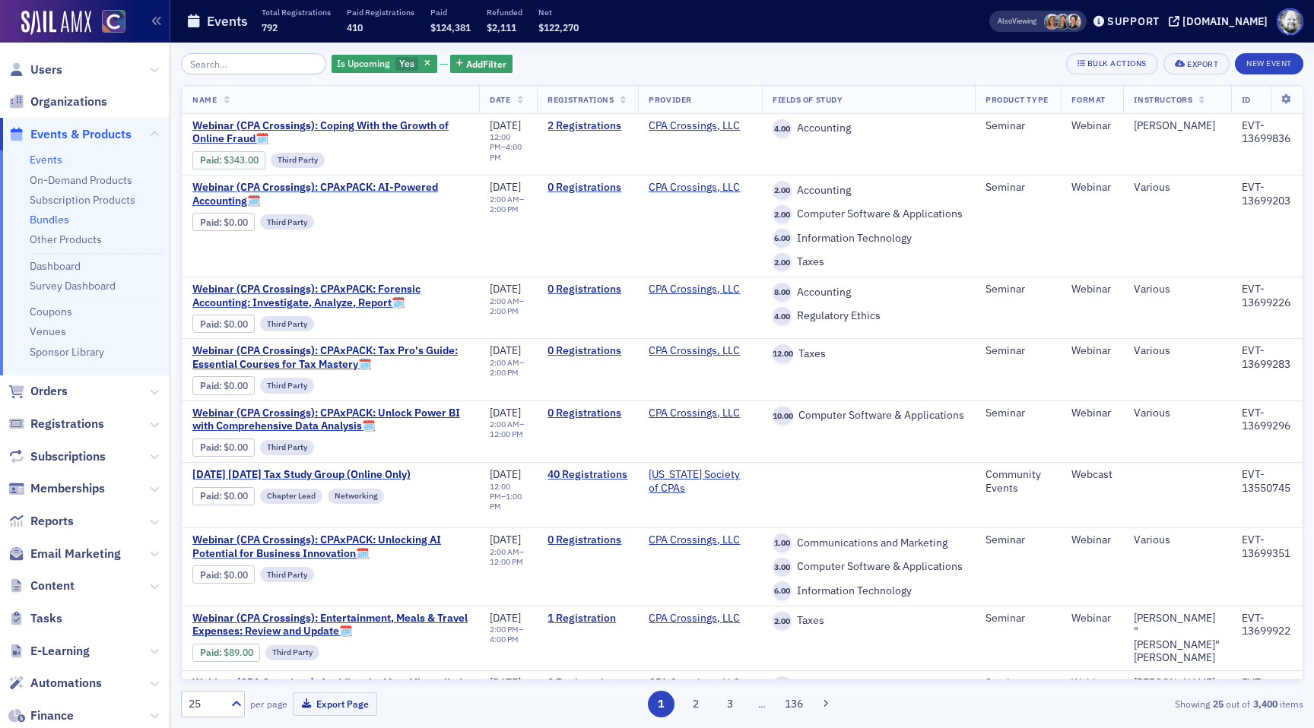
click at [55, 216] on link "Bundles" at bounding box center [50, 220] width 40 height 14
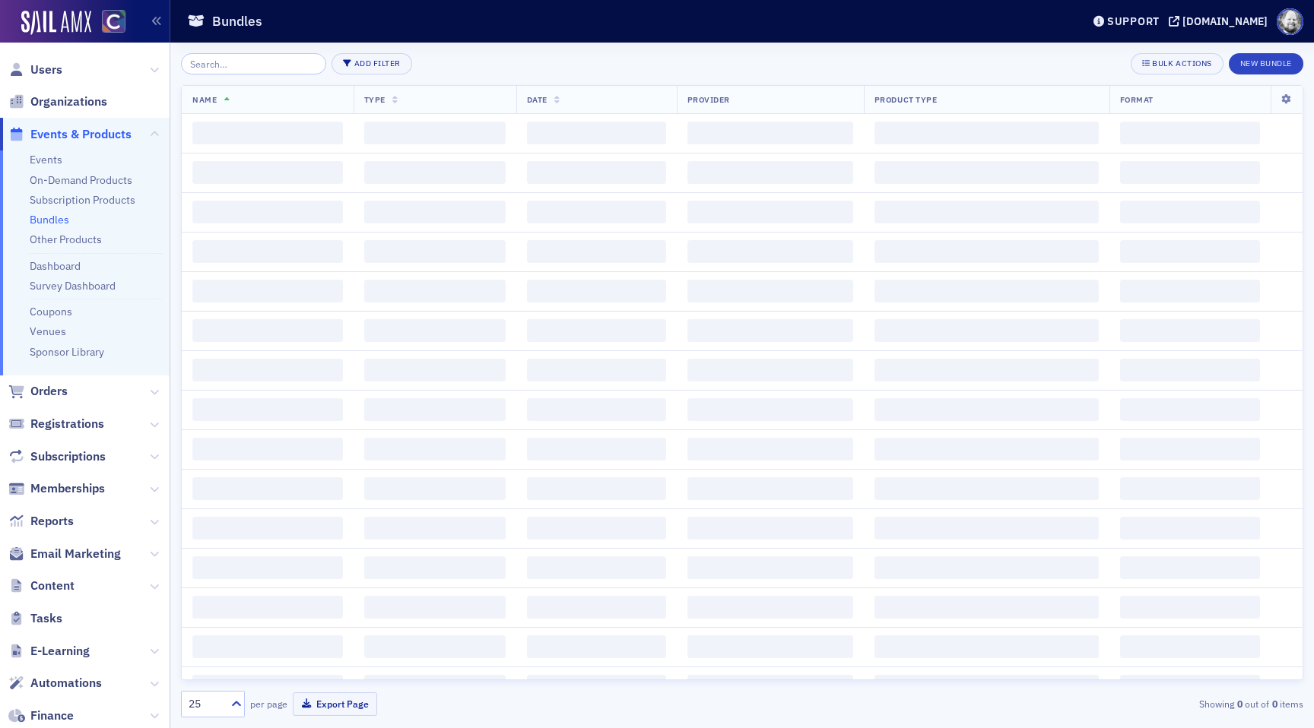
click at [234, 68] on input "search" at bounding box center [253, 63] width 145 height 21
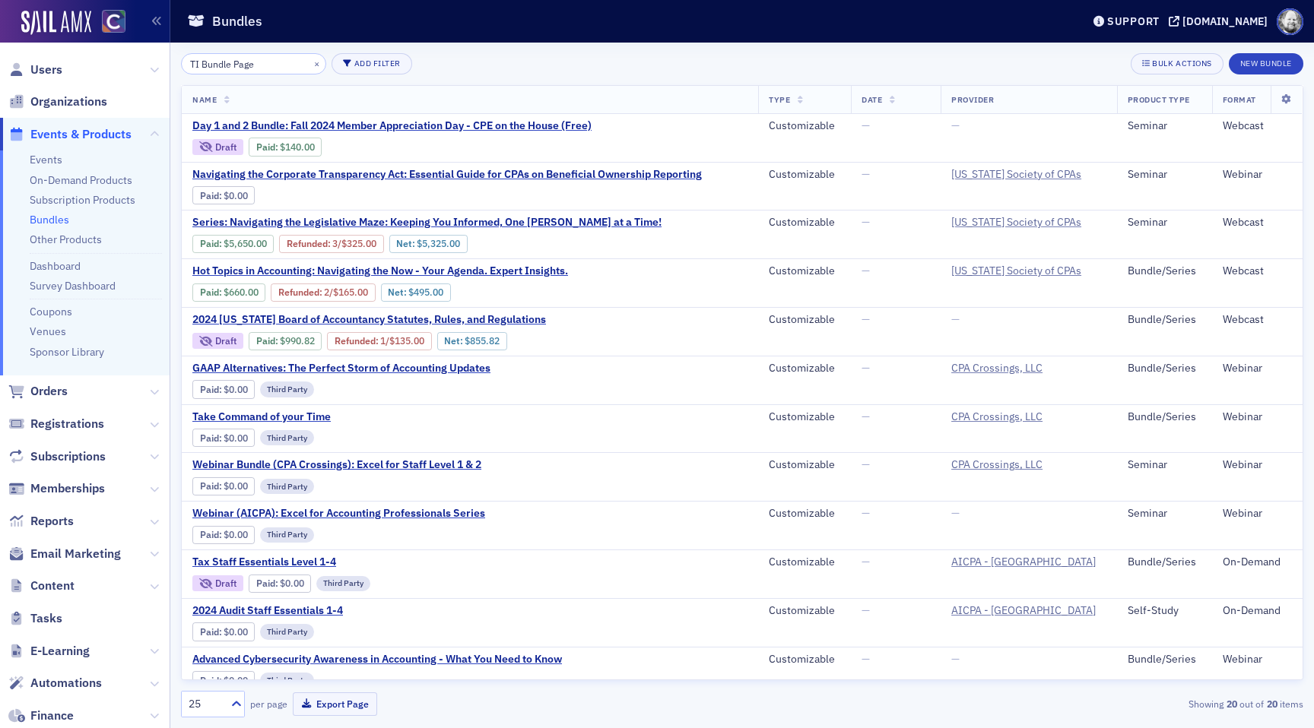
click at [234, 68] on input "TI Bundle Page" at bounding box center [253, 63] width 145 height 21
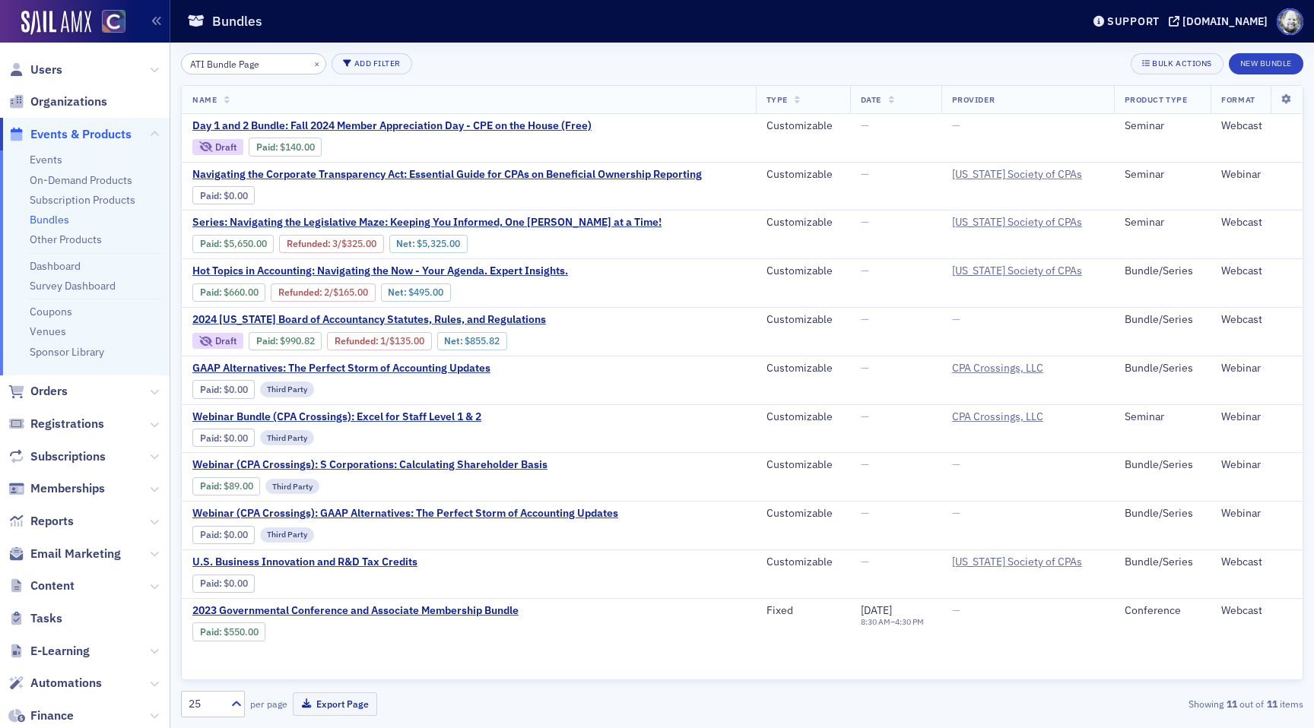
type input "ATI Bundle Page"
